Goal: Task Accomplishment & Management: Manage account settings

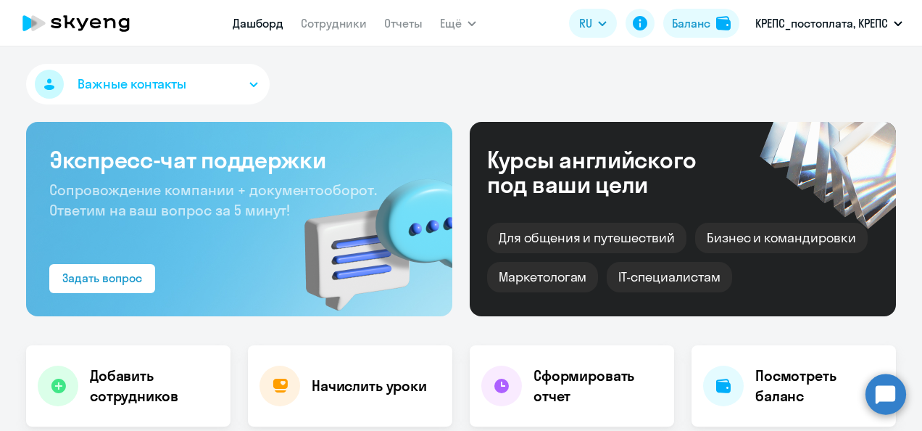
select select "30"
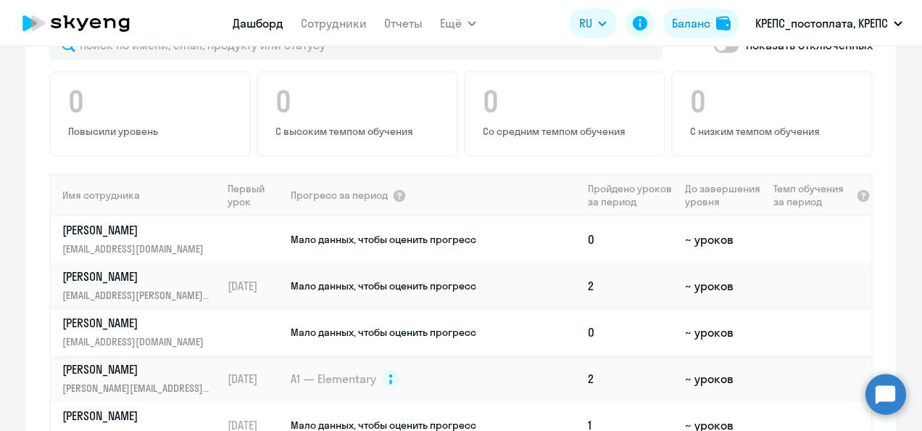
scroll to position [72, 0]
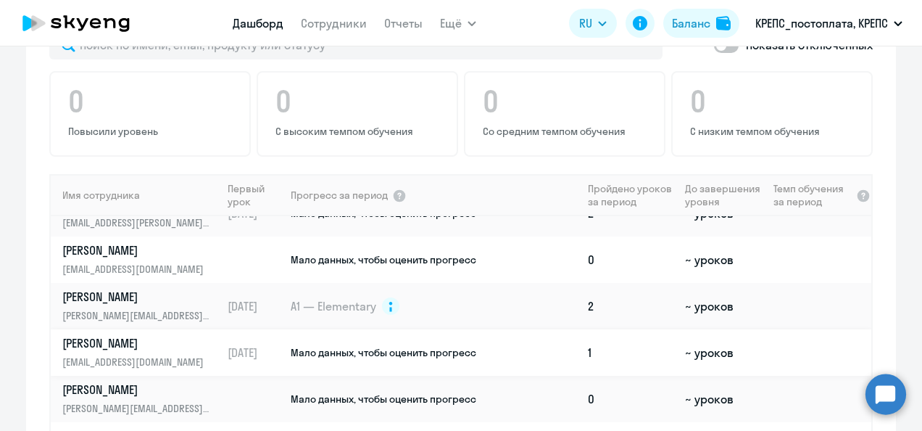
click at [120, 335] on p "[PERSON_NAME]" at bounding box center [136, 343] width 149 height 16
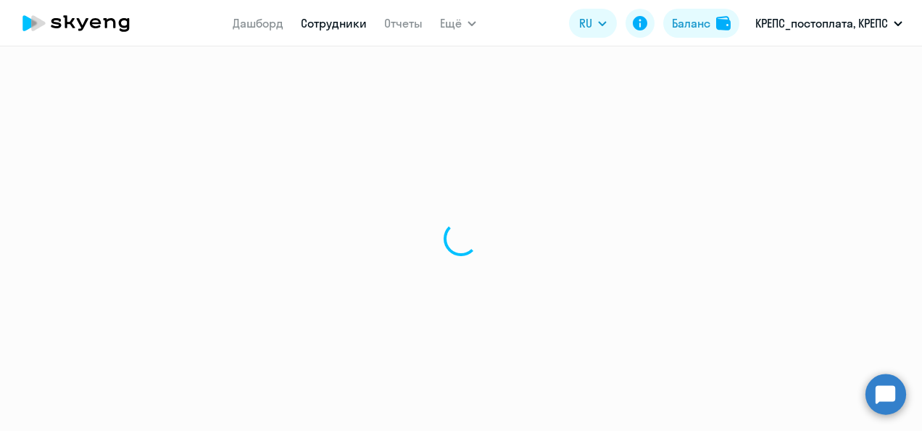
select select "english"
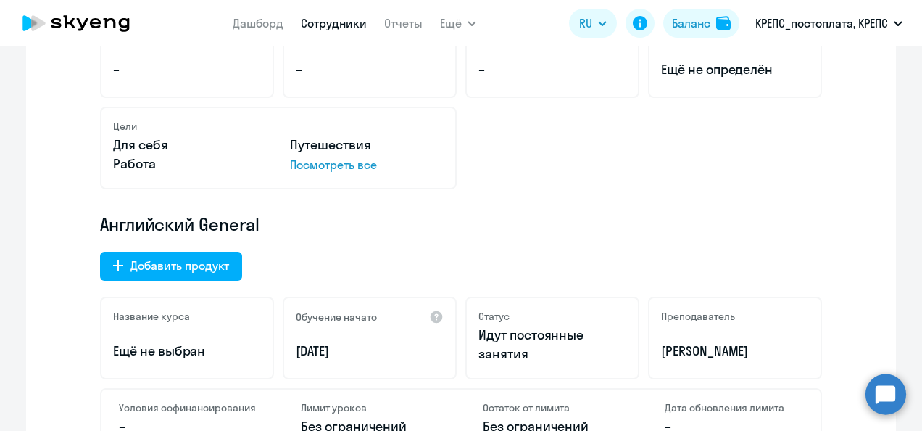
scroll to position [290, 0]
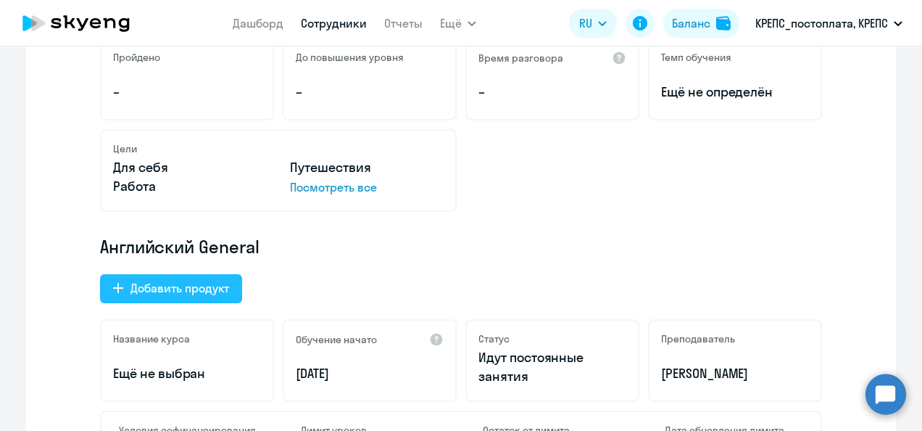
click at [193, 287] on div "Добавить продукт" at bounding box center [179, 287] width 99 height 17
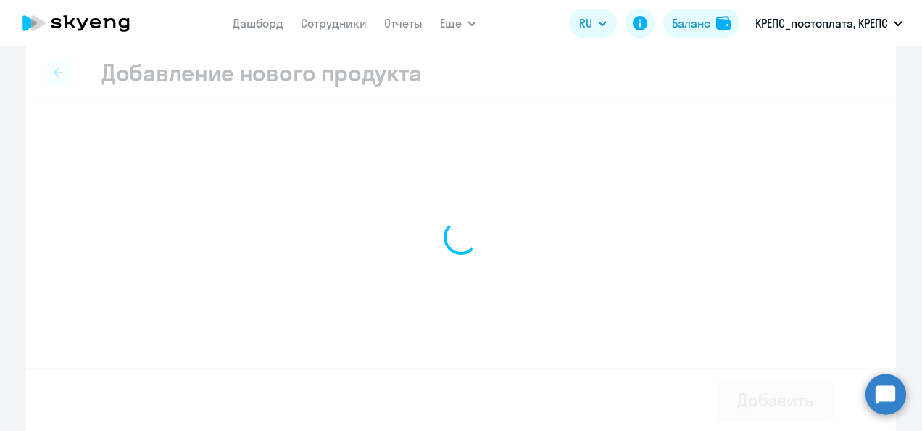
select select "english_adult_not_native_speaker_premium"
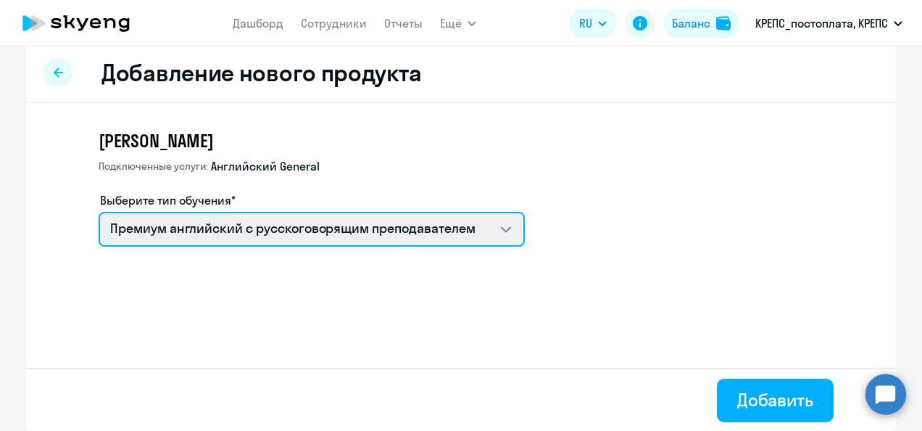
click at [488, 231] on select "Премиум [DEMOGRAPHIC_DATA] с русскоговорящим преподавателем Английский General …" at bounding box center [312, 229] width 426 height 35
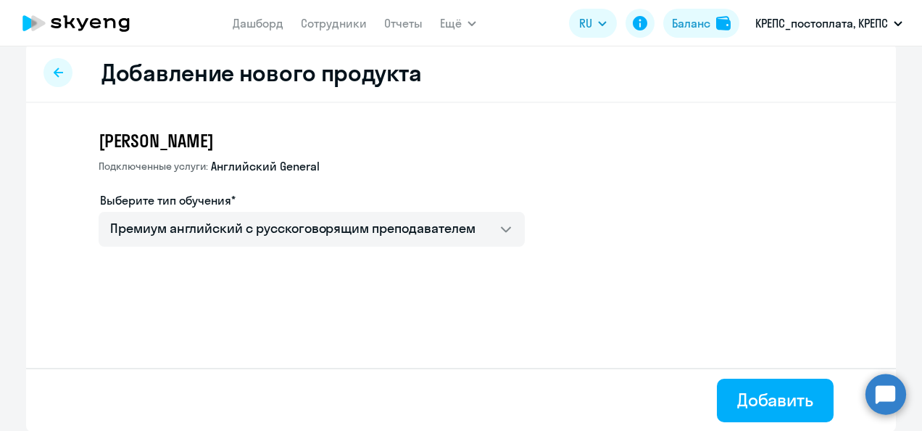
click at [542, 154] on app-new-education-service-form "[PERSON_NAME] услуги: Английский General Выберите тип обучения* Премиум английс…" at bounding box center [486, 193] width 774 height 129
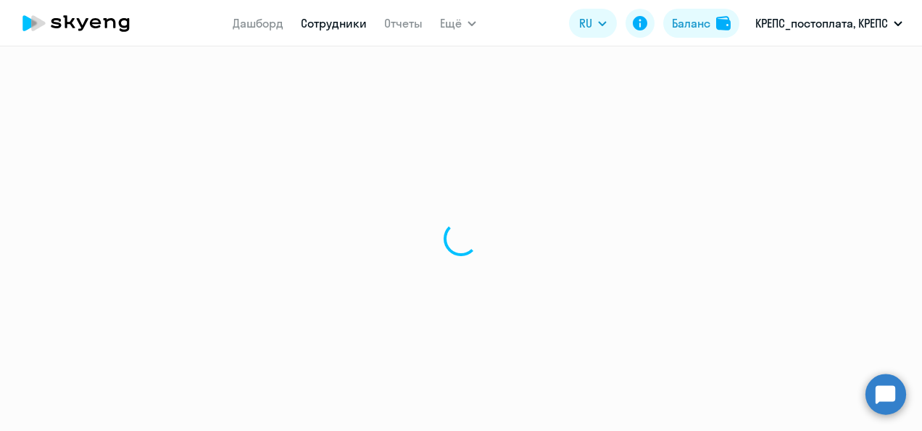
select select "english"
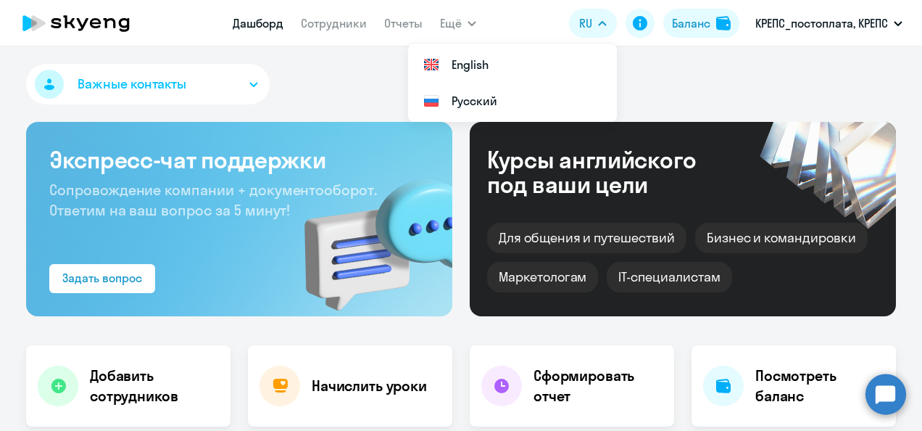
select select "30"
